Goal: Find specific page/section: Find specific page/section

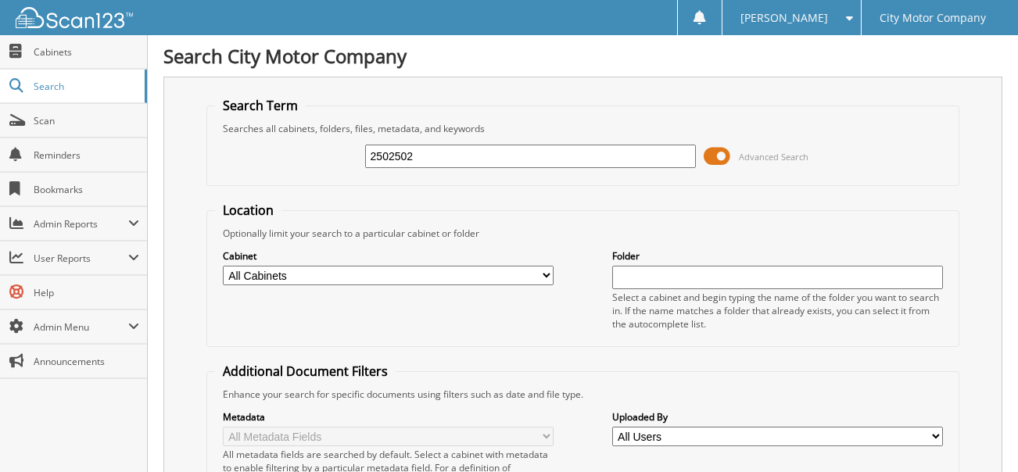
type input "2502502"
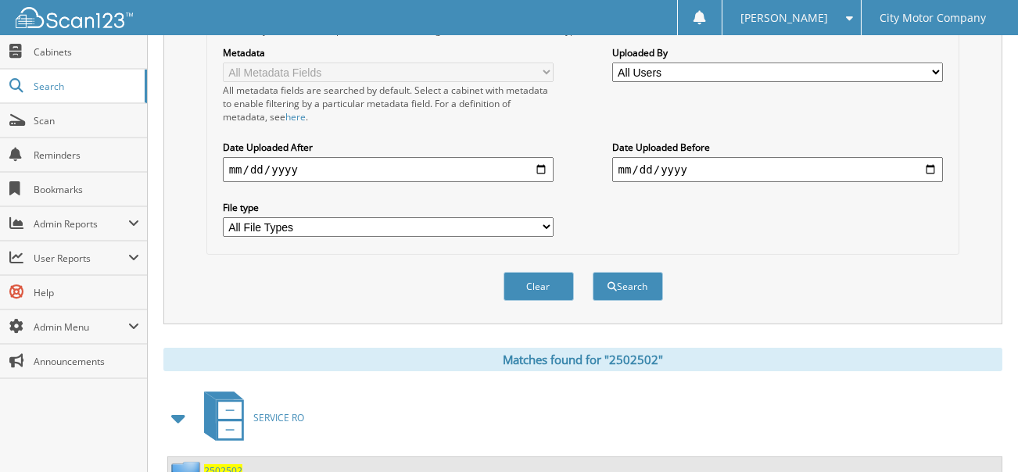
scroll to position [413, 0]
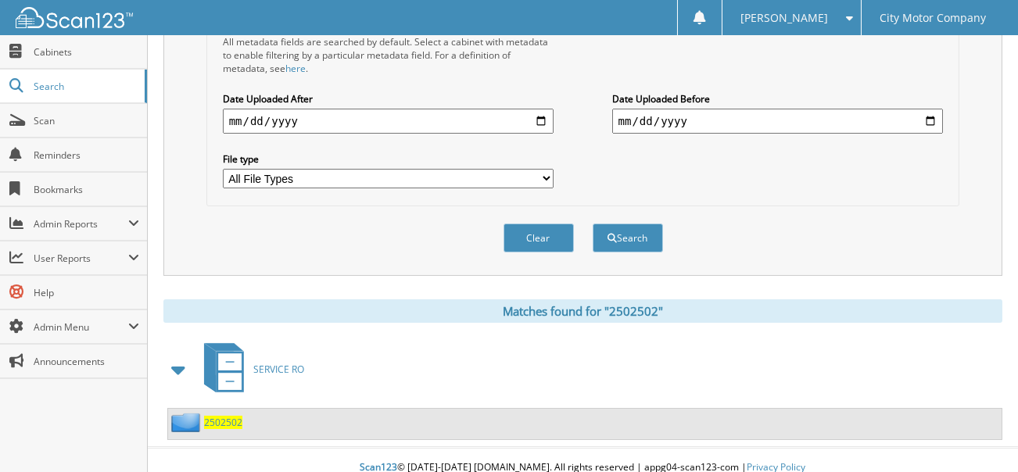
click at [217, 416] on span "2502502" at bounding box center [223, 422] width 38 height 13
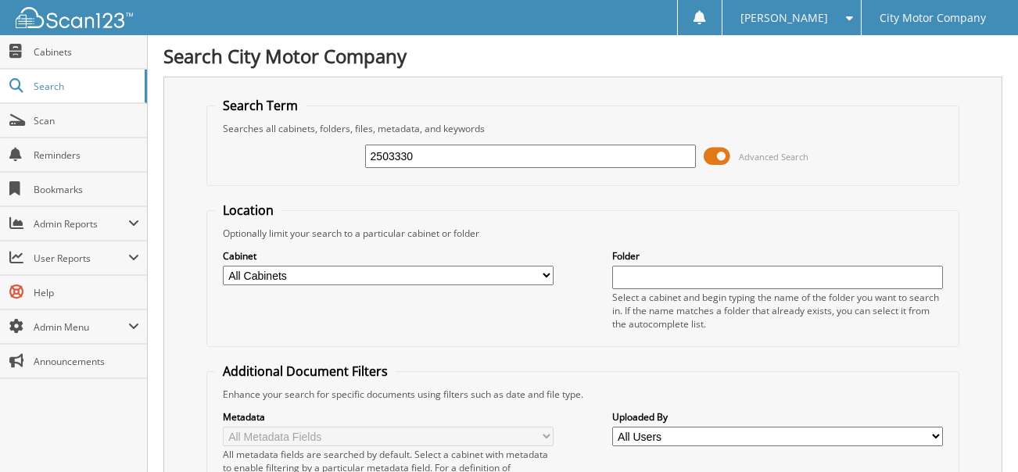
type input "2503330"
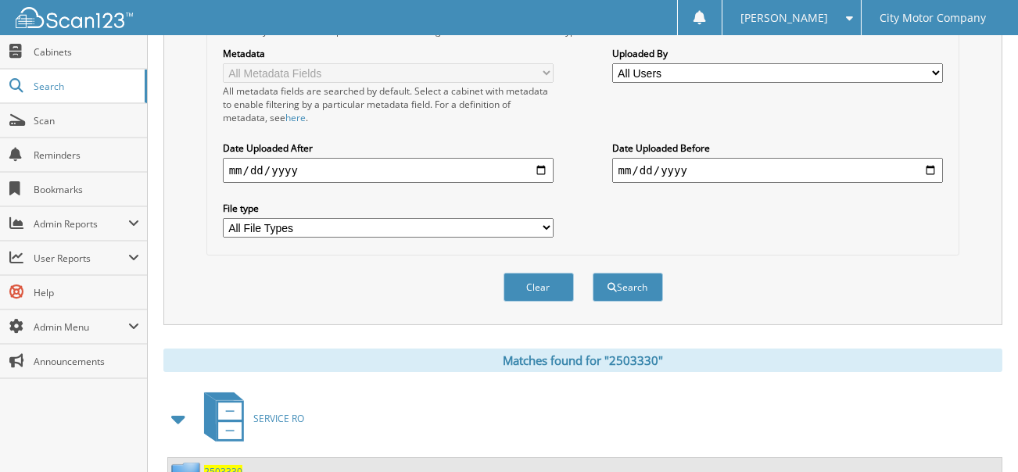
scroll to position [413, 0]
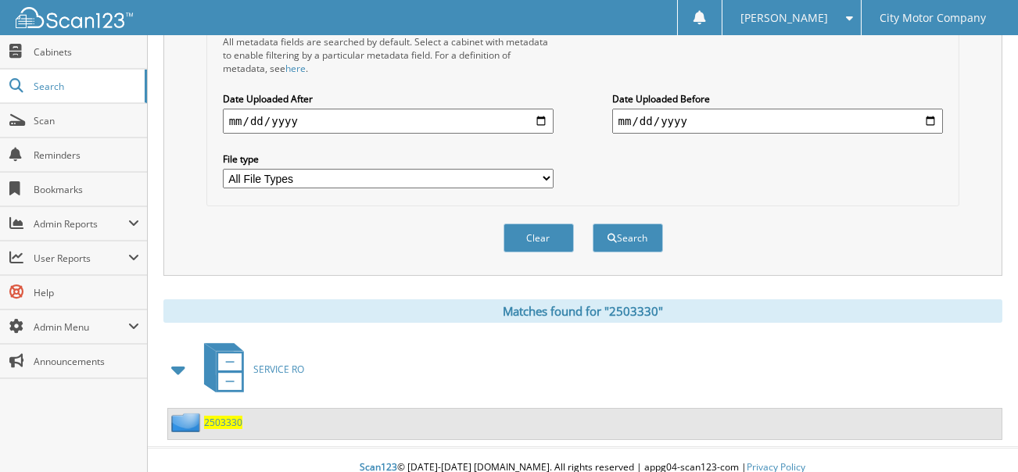
click at [215, 416] on span "2503330" at bounding box center [223, 422] width 38 height 13
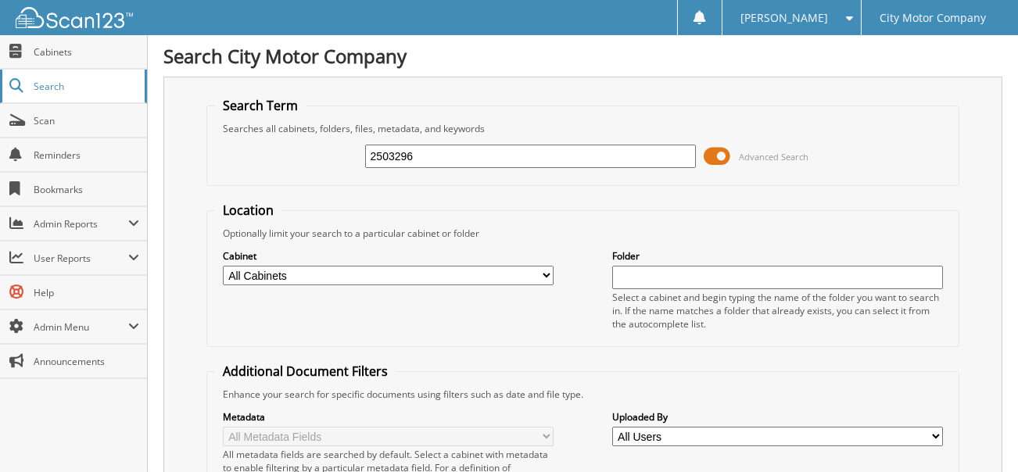
type input "2503296"
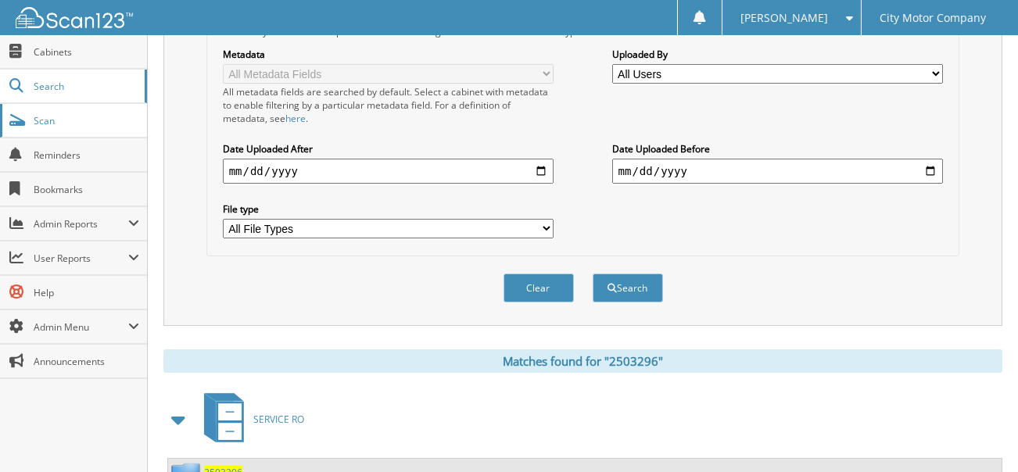
scroll to position [413, 0]
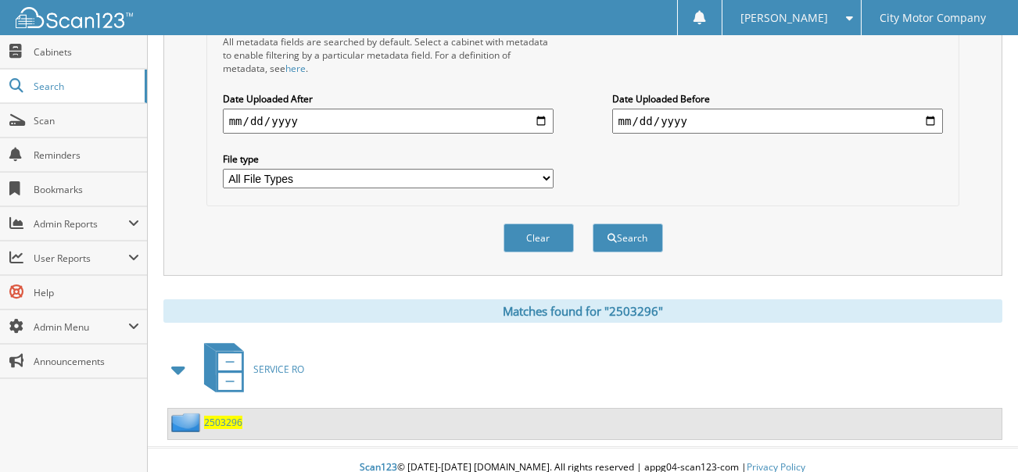
click at [231, 416] on span "2503296" at bounding box center [223, 422] width 38 height 13
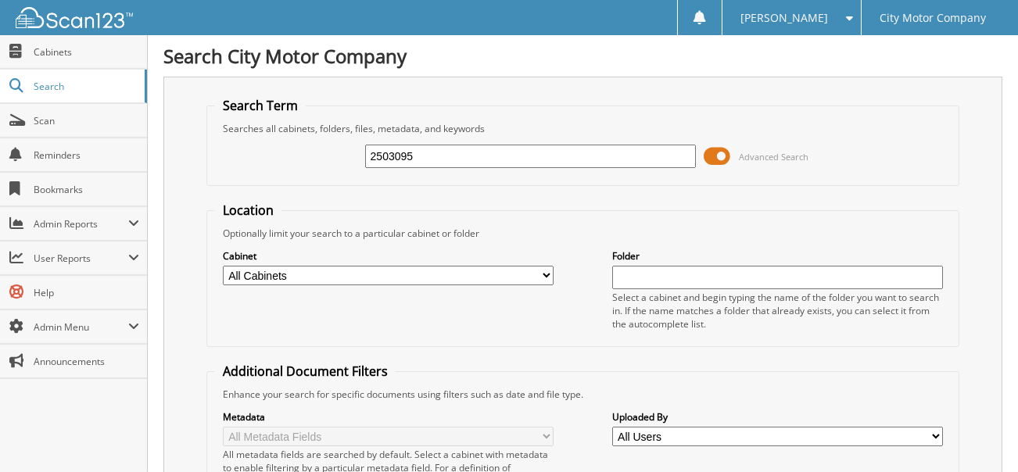
type input "2503095"
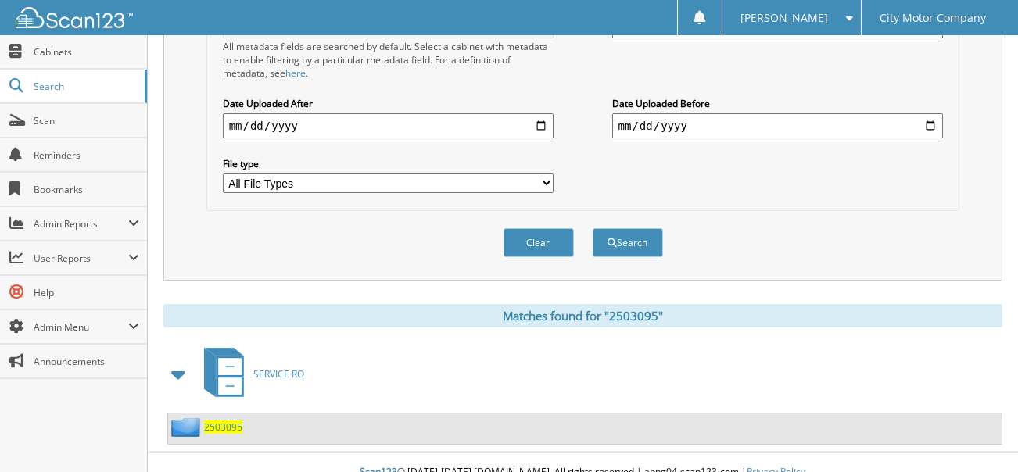
scroll to position [413, 0]
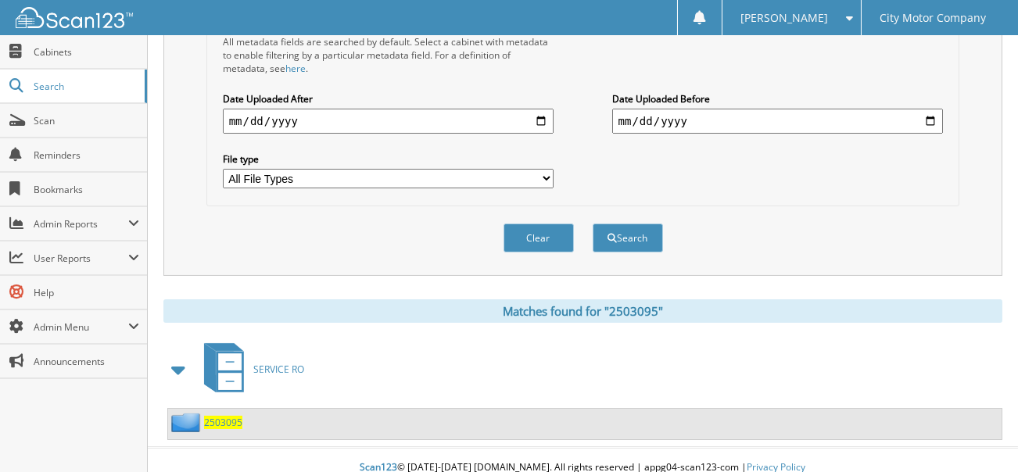
click at [233, 416] on span "2503095" at bounding box center [223, 422] width 38 height 13
